Goal: Information Seeking & Learning: Learn about a topic

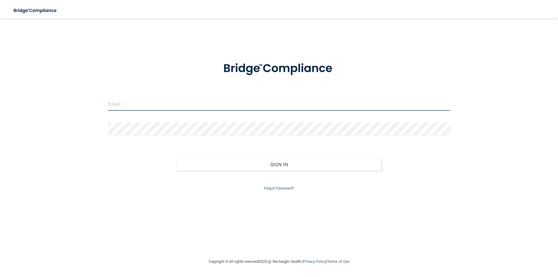
click at [146, 105] on input "email" at bounding box center [279, 104] width 343 height 13
type input "[EMAIL_ADDRESS][DOMAIN_NAME]"
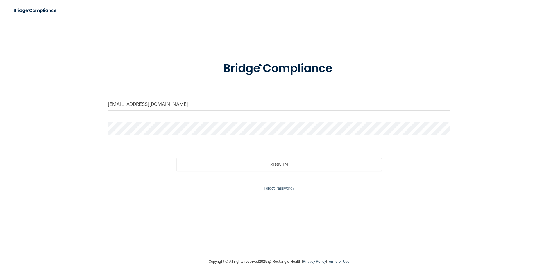
click at [177, 158] on button "Sign In" at bounding box center [280, 164] width 206 height 13
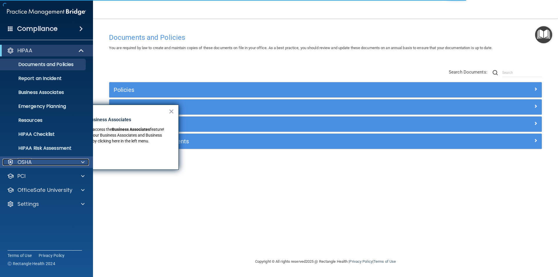
click at [86, 162] on div at bounding box center [82, 162] width 15 height 7
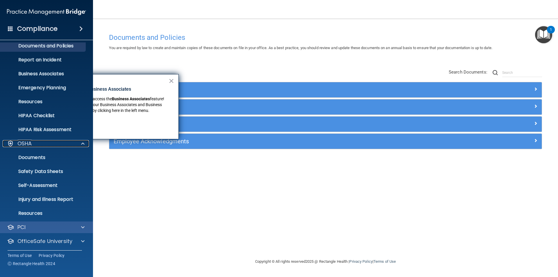
scroll to position [34, 0]
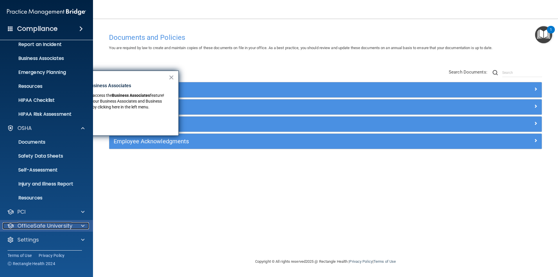
click at [86, 229] on div at bounding box center [82, 225] width 15 height 7
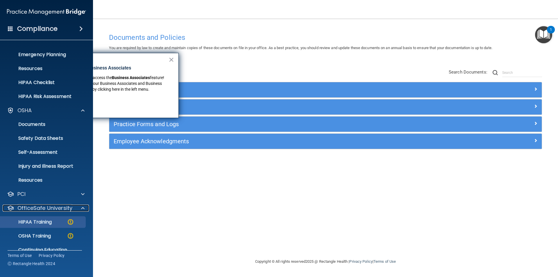
scroll to position [47, 0]
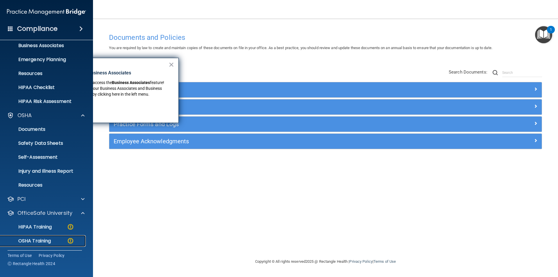
click at [54, 244] on link "OSHA Training" at bounding box center [40, 241] width 92 height 12
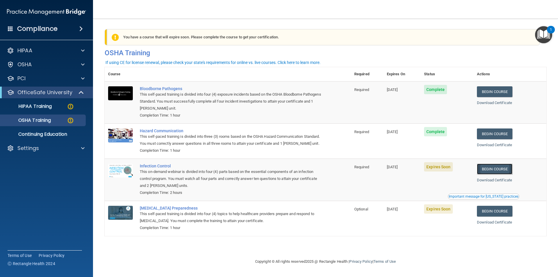
click at [508, 174] on link "Begin Course" at bounding box center [494, 169] width 35 height 11
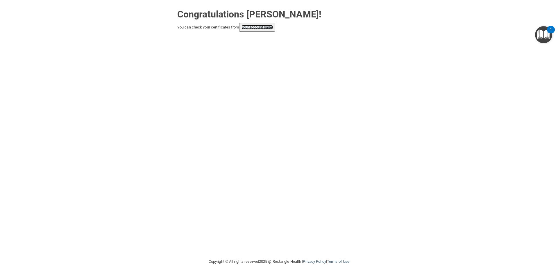
click at [264, 28] on link "your account page!" at bounding box center [258, 27] width 32 height 4
